Goal: Book appointment/travel/reservation

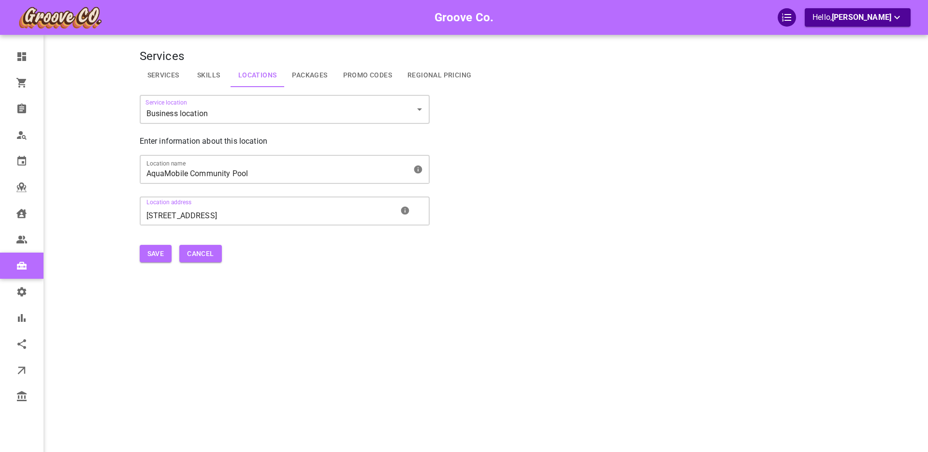
scroll to position [12, 0]
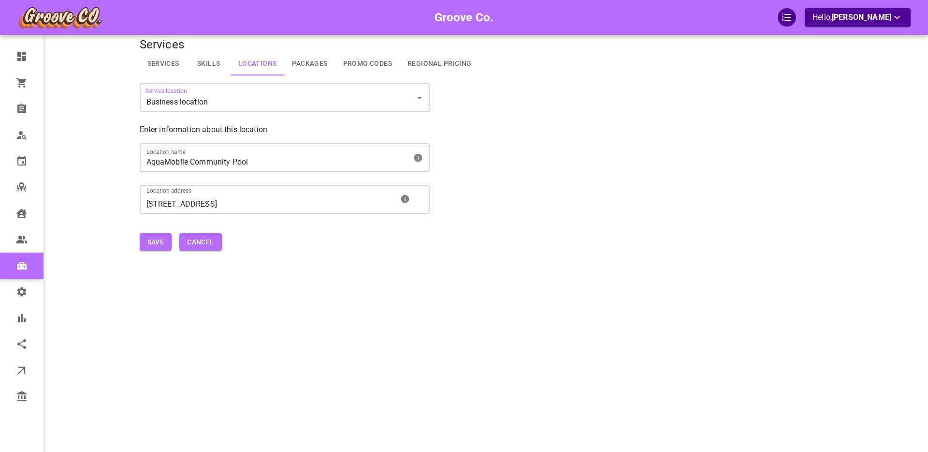
click at [107, 317] on div "Groove Co. Hello, Boris Sandford" at bounding box center [101, 229] width 75 height 452
click at [106, 291] on div "Groove Co. Hello, Boris Sandford" at bounding box center [101, 229] width 75 height 452
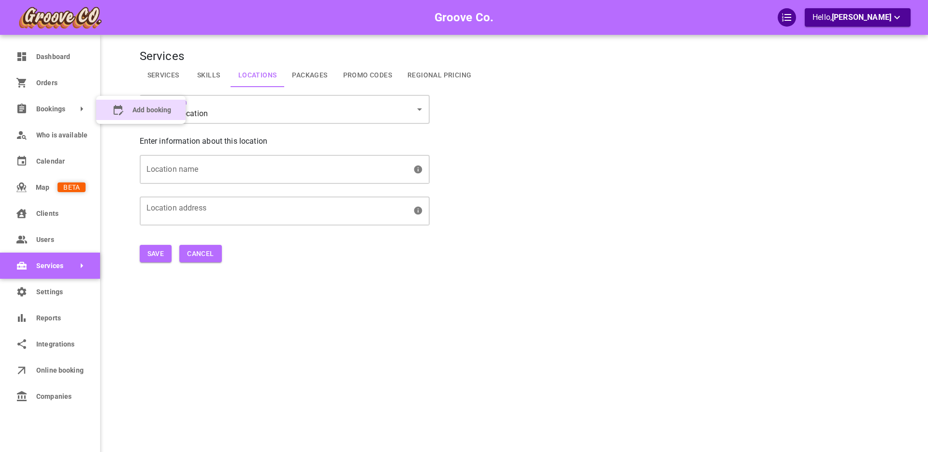
click at [135, 109] on span "Add booking" at bounding box center [152, 110] width 39 height 10
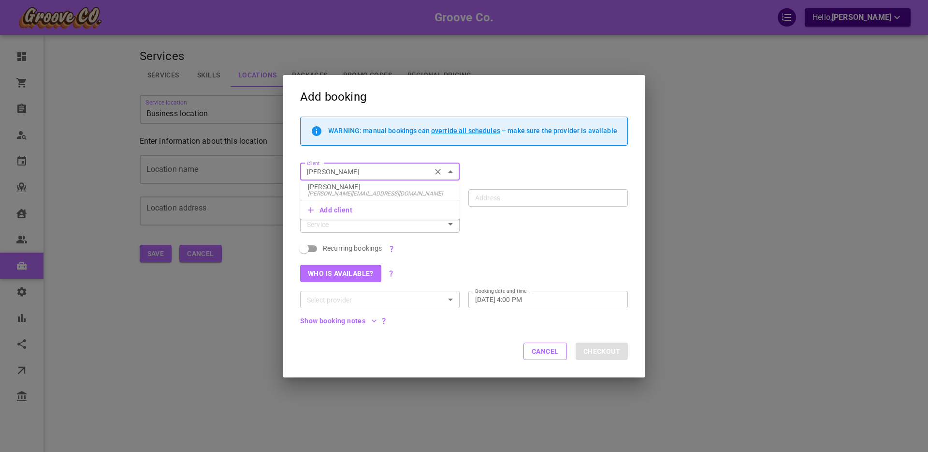
click at [346, 189] on p "[PERSON_NAME]" at bounding box center [380, 186] width 144 height 7
type input "[PERSON_NAME]"
type input "[STREET_ADDRESS]"
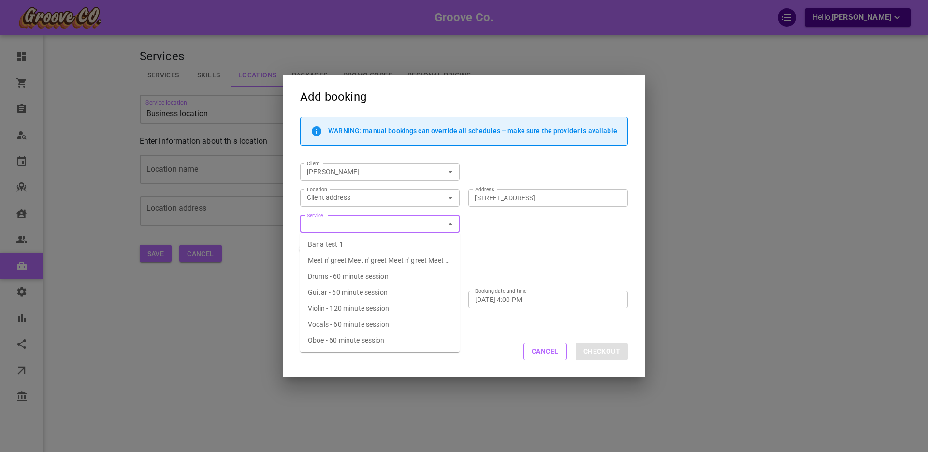
click at [340, 278] on span "Drums - 60 minute session" at bounding box center [348, 276] width 81 height 8
type input "Drums - 60 minute session"
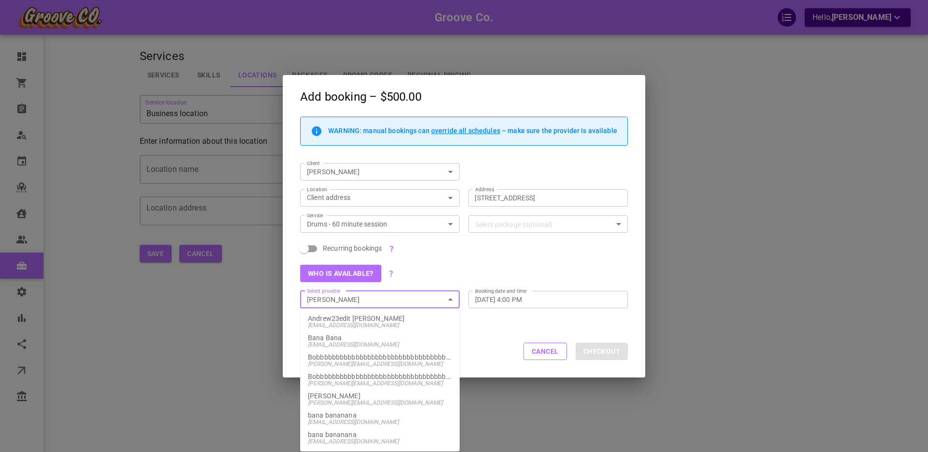
click at [346, 399] on span "[PERSON_NAME][EMAIL_ADDRESS][DOMAIN_NAME]" at bounding box center [380, 402] width 144 height 7
type input "[PERSON_NAME]"
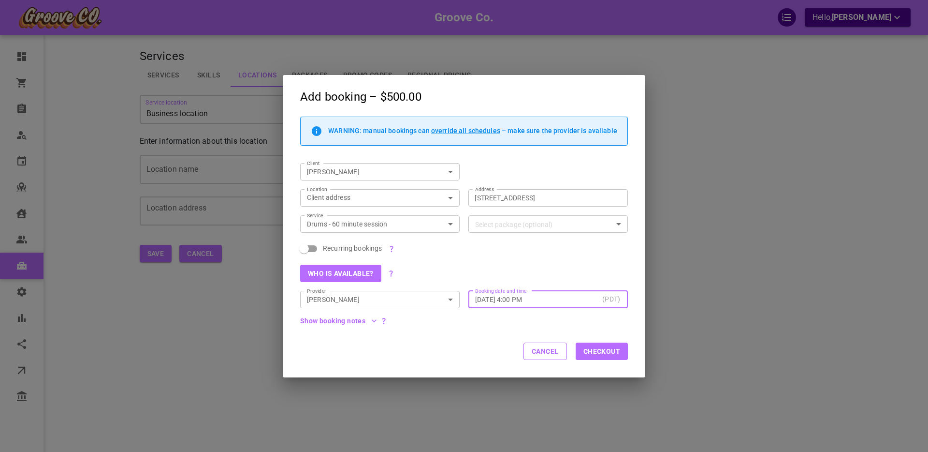
click at [510, 300] on input "[DATE] 4:00 PM" at bounding box center [536, 299] width 123 height 10
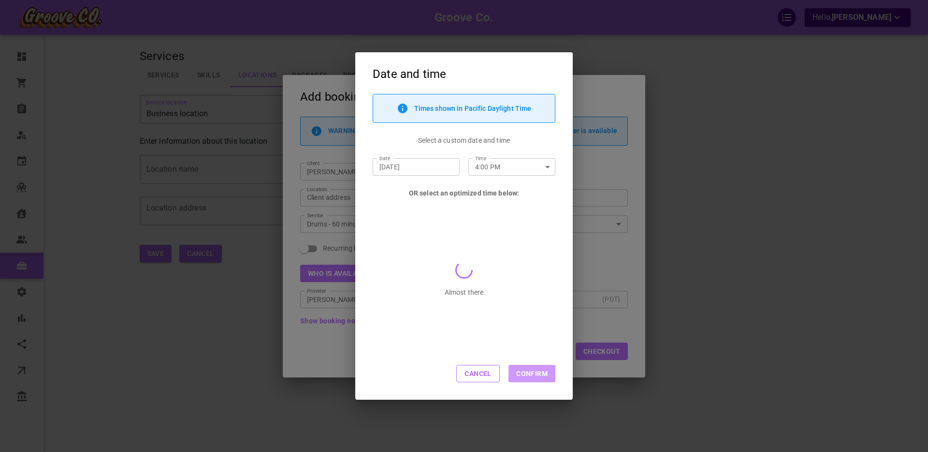
click at [528, 371] on button "Confirm" at bounding box center [532, 373] width 47 height 17
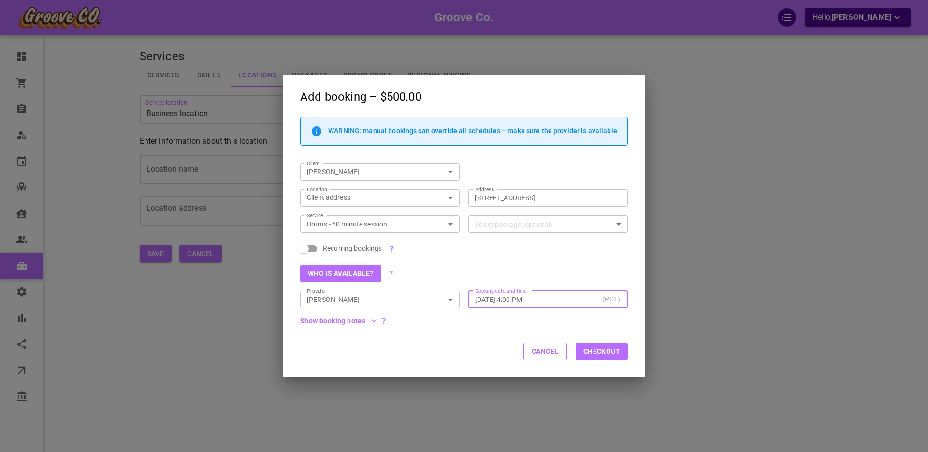
click at [508, 297] on input "[DATE] 4:00 PM" at bounding box center [536, 299] width 123 height 10
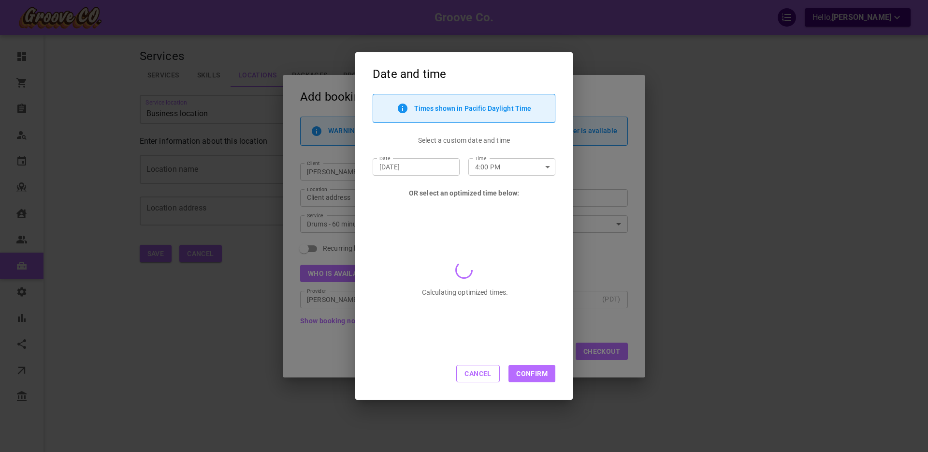
click at [498, 168] on input "4:00 PM" at bounding box center [502, 166] width 67 height 17
click at [506, 267] on li "4:25 PM" at bounding box center [512, 275] width 87 height 17
type input "4:25 PM"
click at [530, 373] on button "Confirm" at bounding box center [532, 373] width 47 height 17
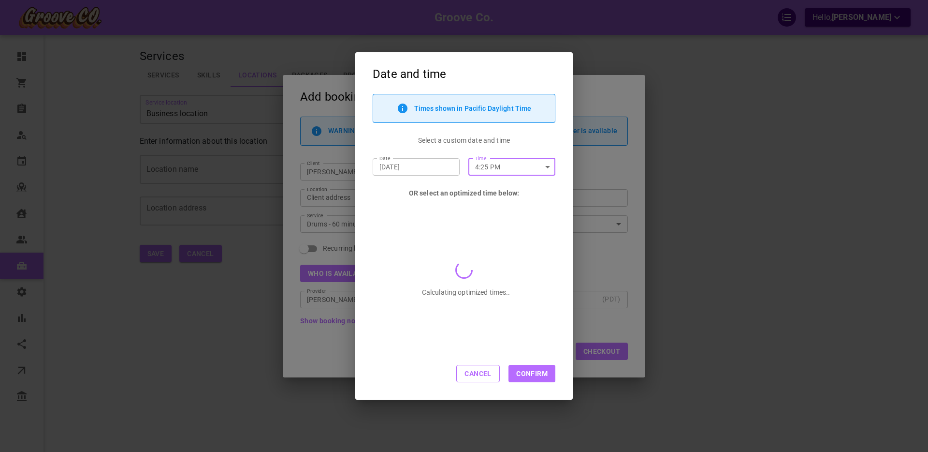
type input "[DATE] 4:25 PM"
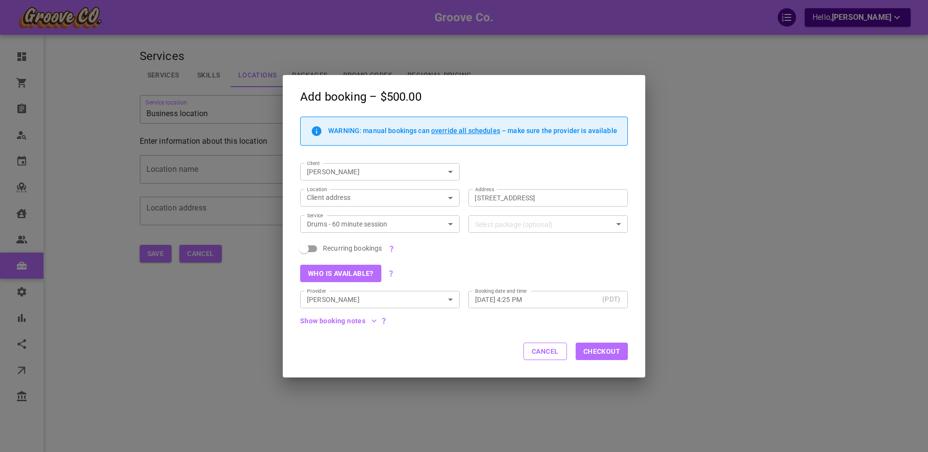
click at [516, 293] on label "Booking date and time" at bounding box center [500, 290] width 51 height 7
click at [516, 294] on input "[DATE] 4:25 PM" at bounding box center [536, 299] width 123 height 10
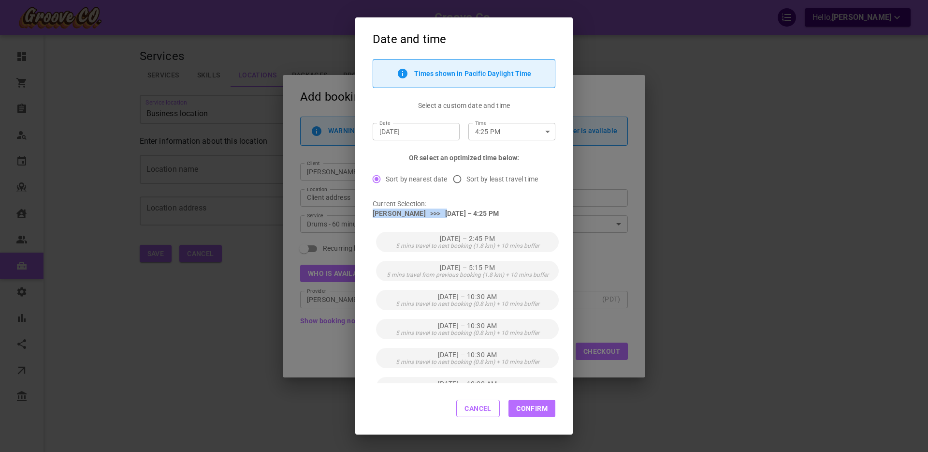
drag, startPoint x: 373, startPoint y: 214, endPoint x: 438, endPoint y: 215, distance: 64.8
click at [438, 215] on p "[PERSON_NAME] >>> [DATE] – 4:25 PM" at bounding box center [464, 213] width 183 height 10
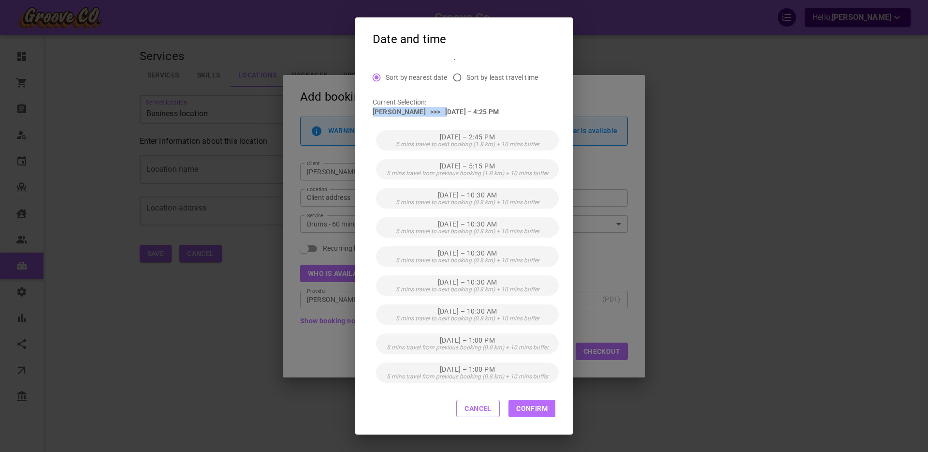
scroll to position [0, 0]
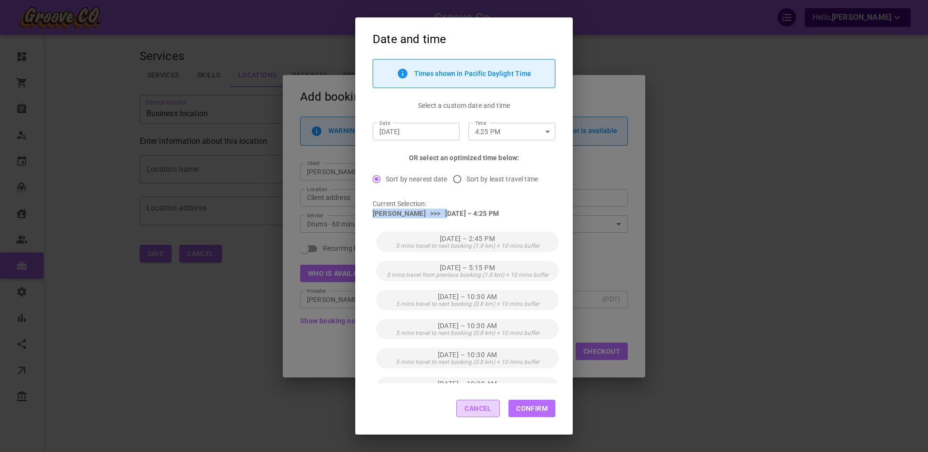
click at [481, 408] on button "Cancel" at bounding box center [479, 407] width 44 height 17
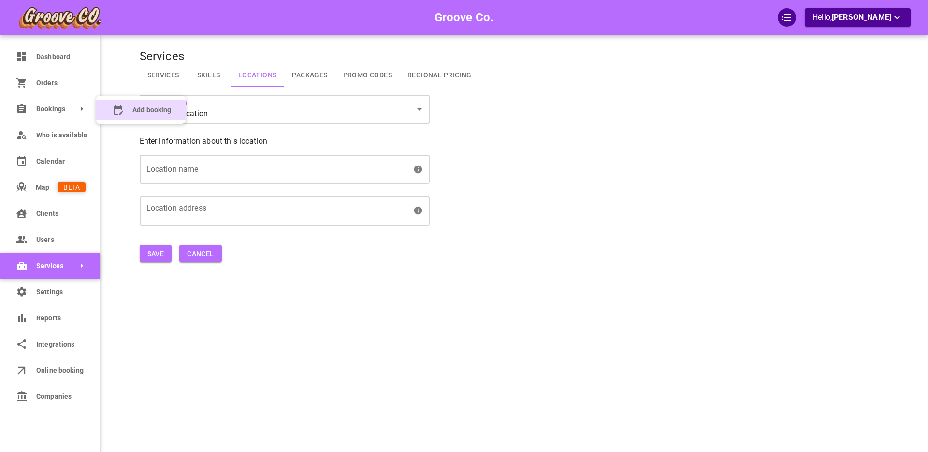
click at [136, 112] on span "Add booking" at bounding box center [152, 110] width 39 height 10
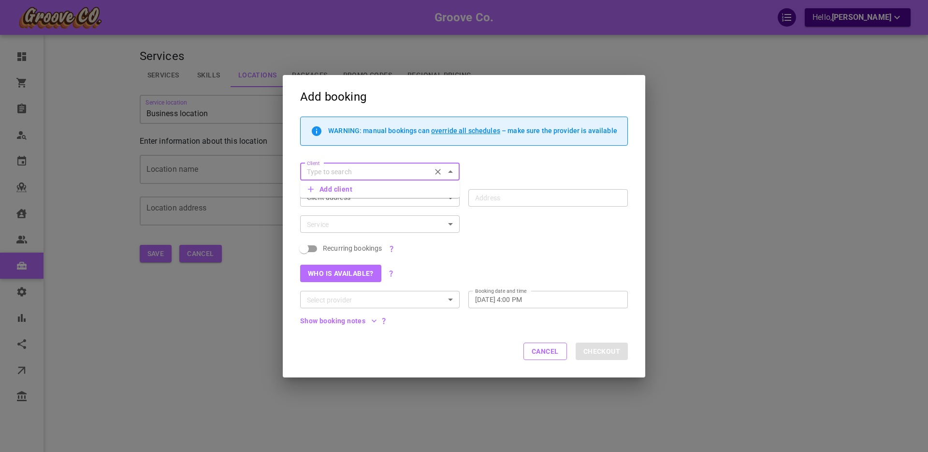
click at [392, 300] on input "Select provider" at bounding box center [372, 300] width 138 height 12
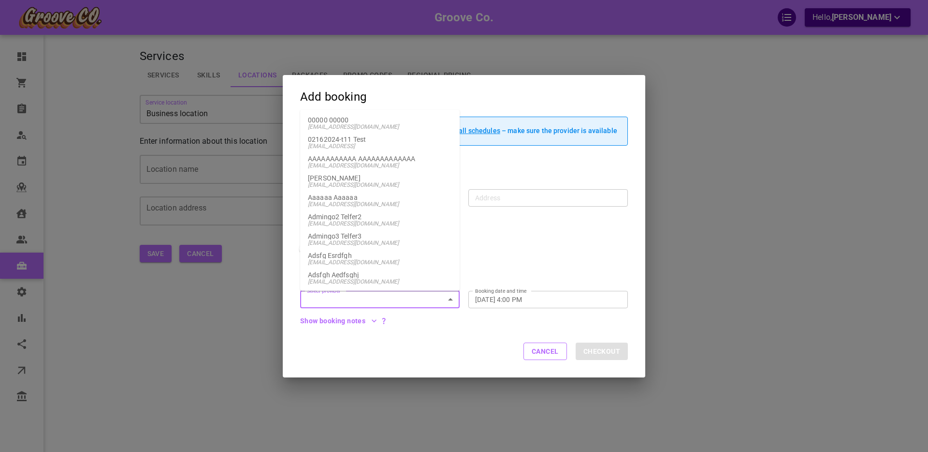
drag, startPoint x: 460, startPoint y: 280, endPoint x: 466, endPoint y: 277, distance: 6.3
click at [462, 280] on div "Who is available?" at bounding box center [460, 269] width 337 height 26
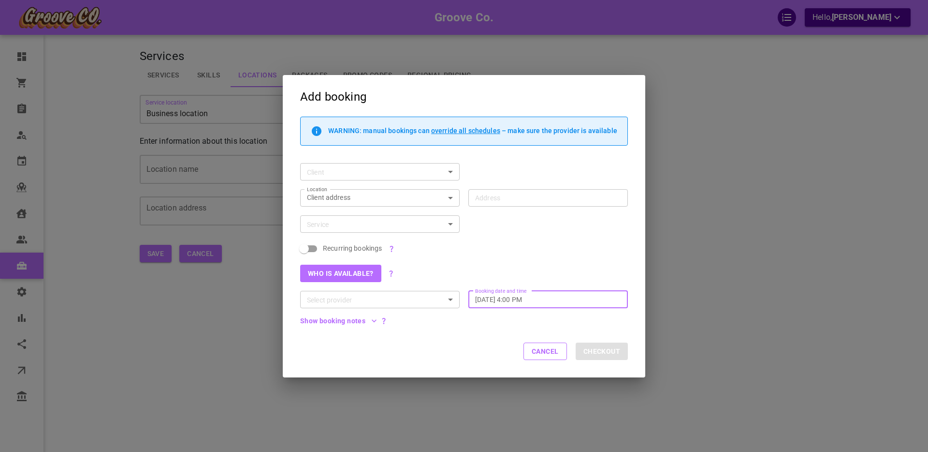
click at [495, 301] on input "[DATE] 4:00 PM" at bounding box center [546, 299] width 142 height 10
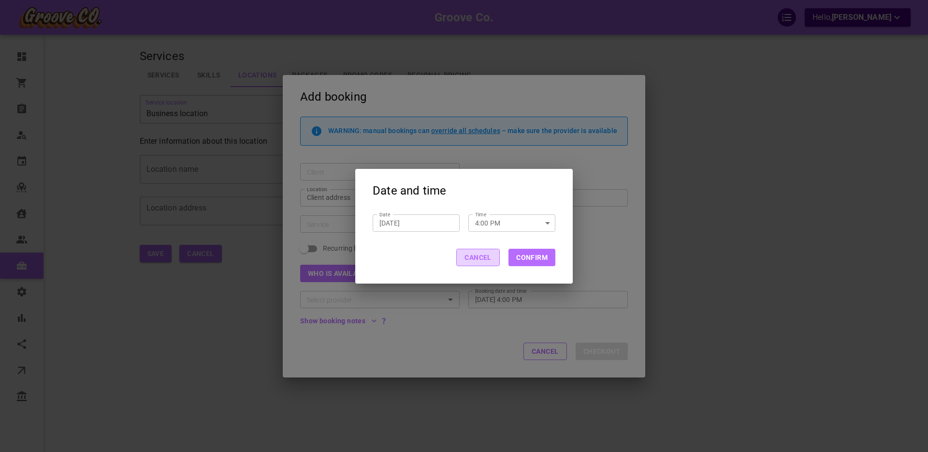
drag, startPoint x: 486, startPoint y: 258, endPoint x: 480, endPoint y: 260, distance: 6.0
click at [486, 259] on button "Cancel" at bounding box center [479, 257] width 44 height 17
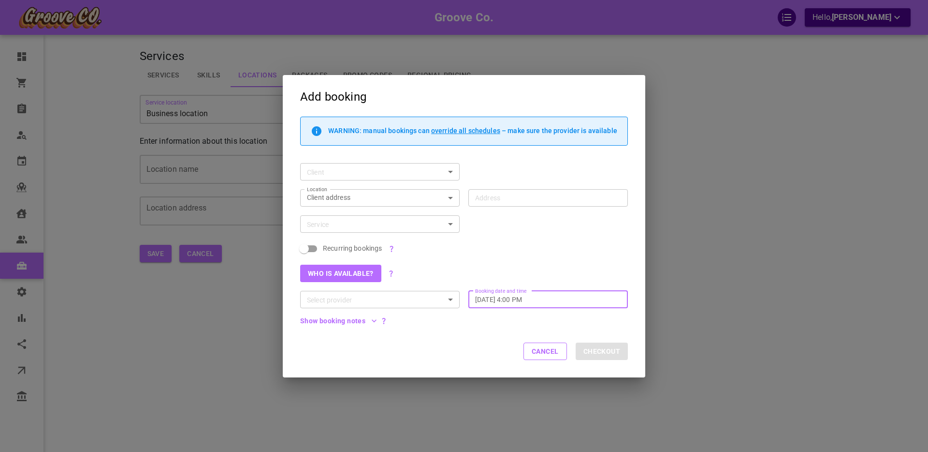
click at [549, 354] on button "Cancel" at bounding box center [546, 350] width 44 height 17
